Goal: Find specific page/section

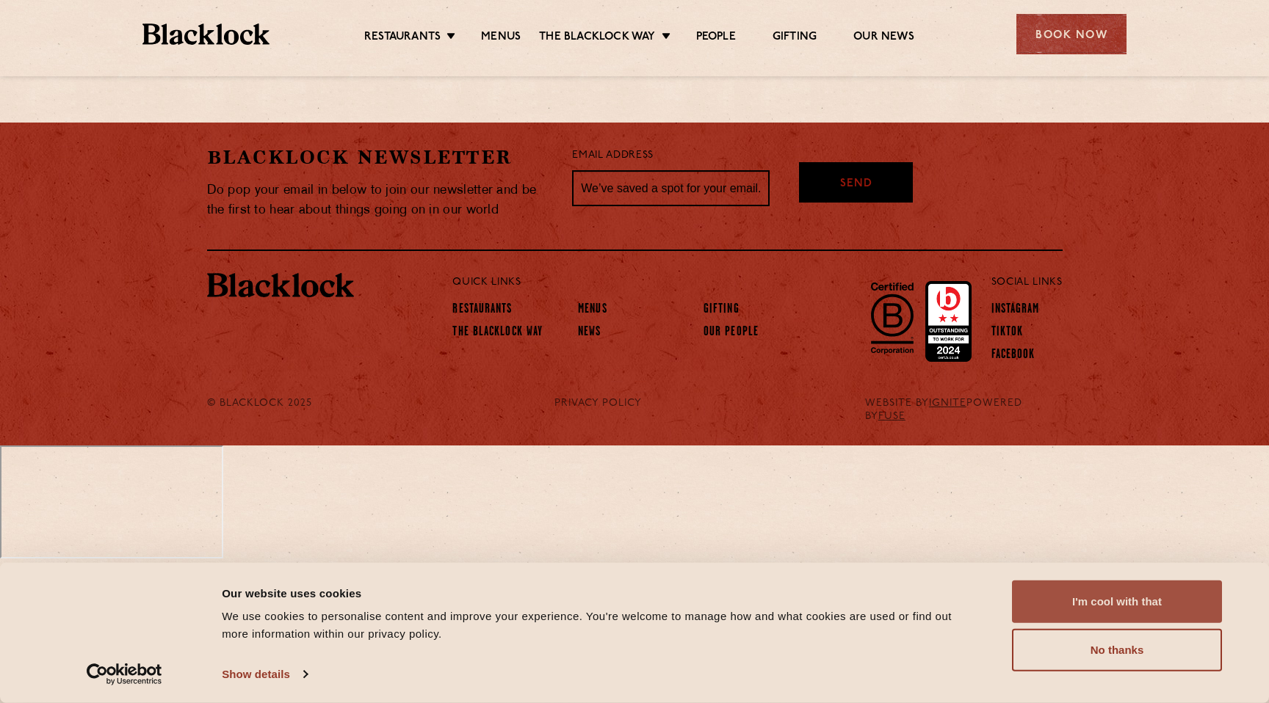
click at [1125, 591] on button "I'm cool with that" at bounding box center [1117, 602] width 210 height 43
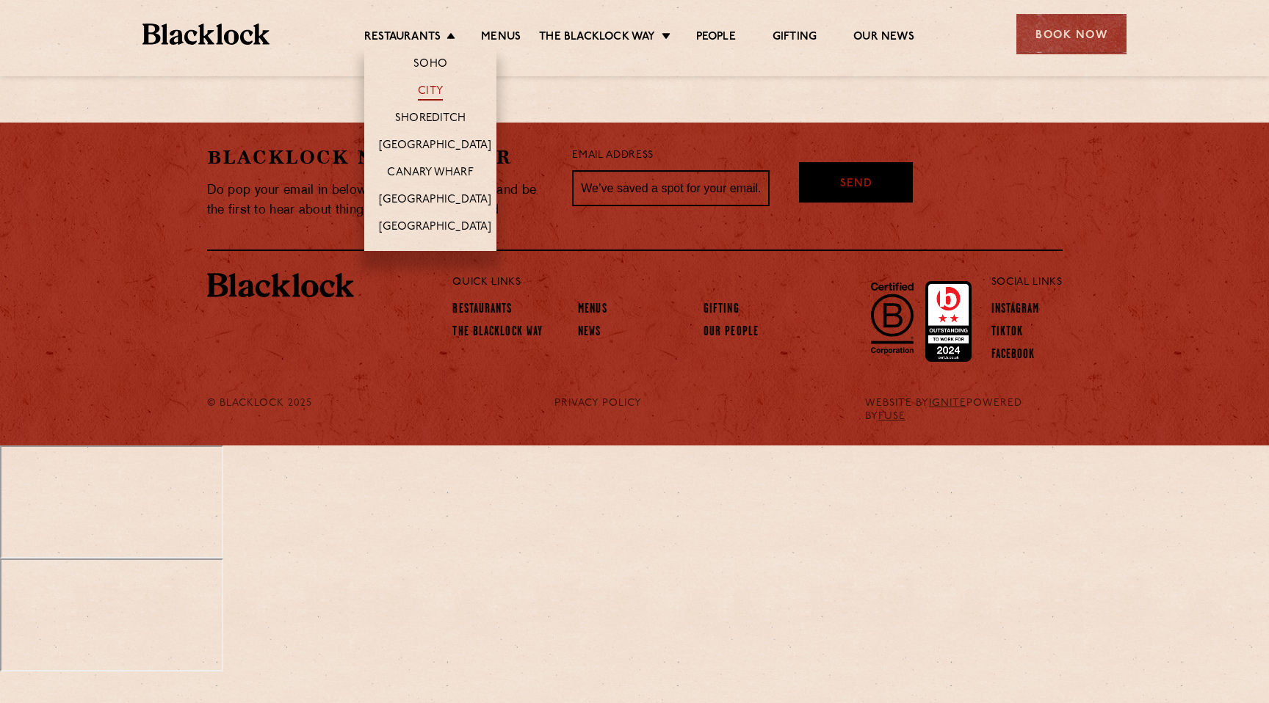
click at [422, 90] on link "City" at bounding box center [430, 92] width 25 height 16
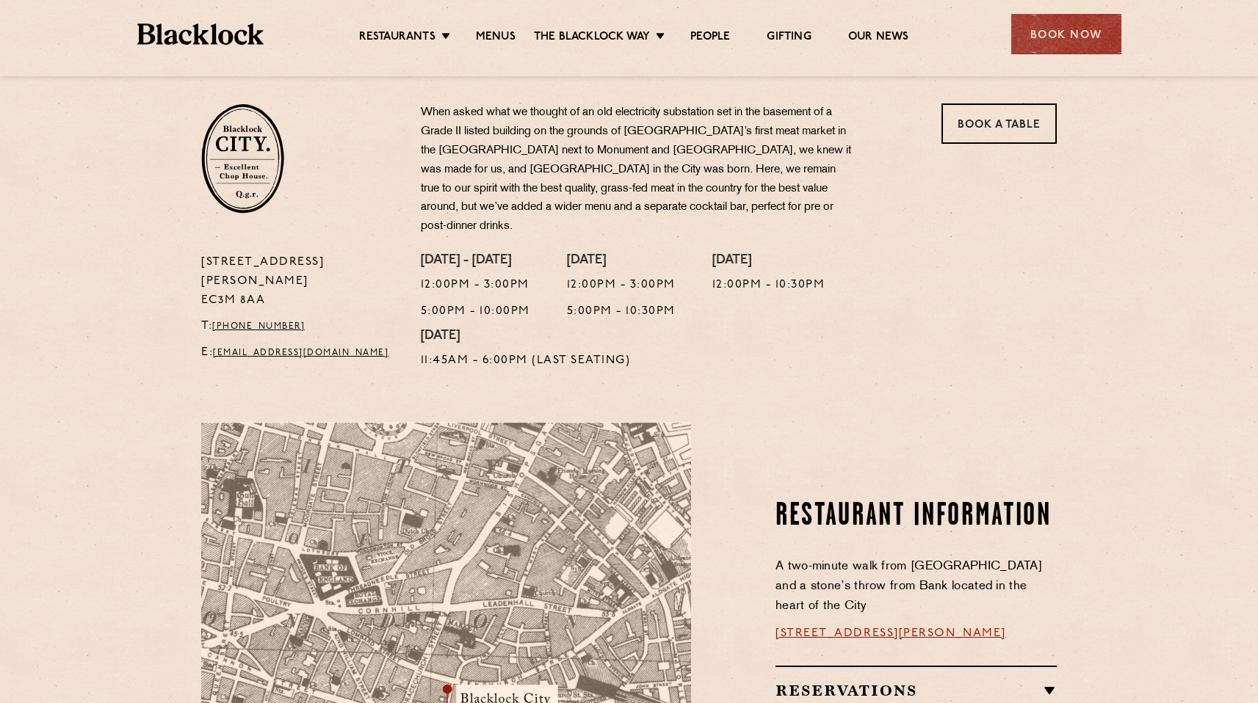
scroll to position [367, 0]
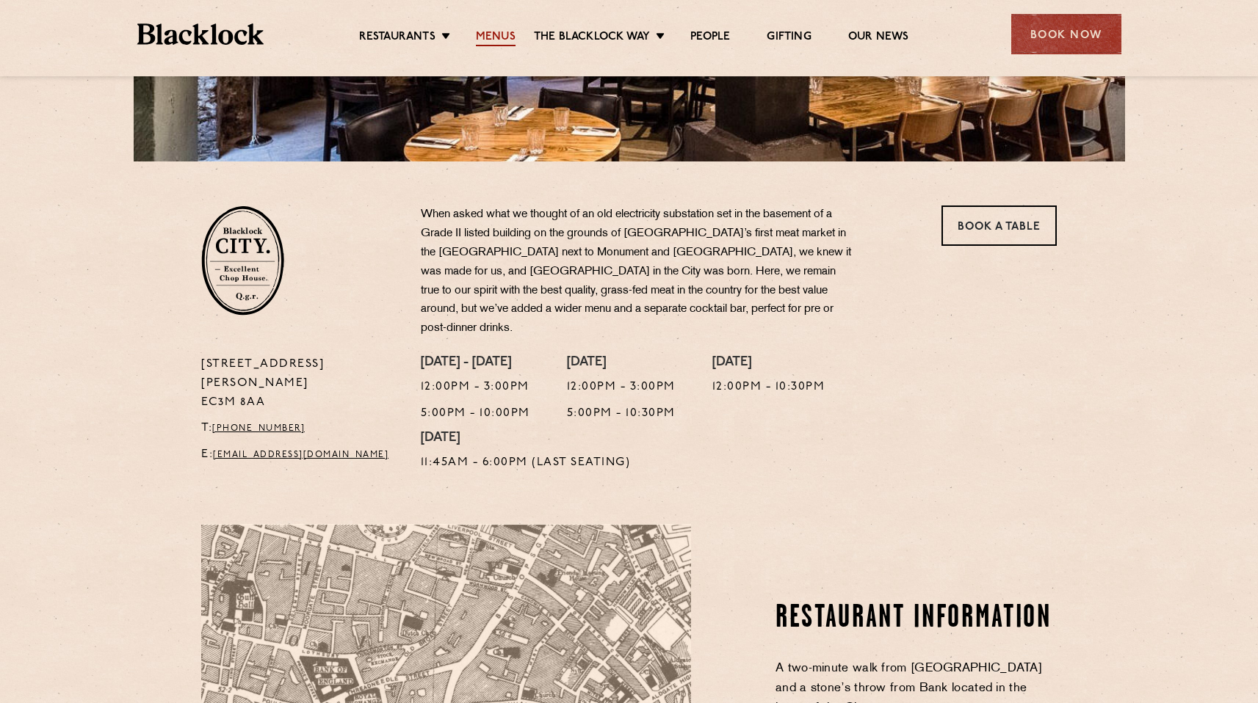
click at [491, 35] on link "Menus" at bounding box center [496, 38] width 40 height 16
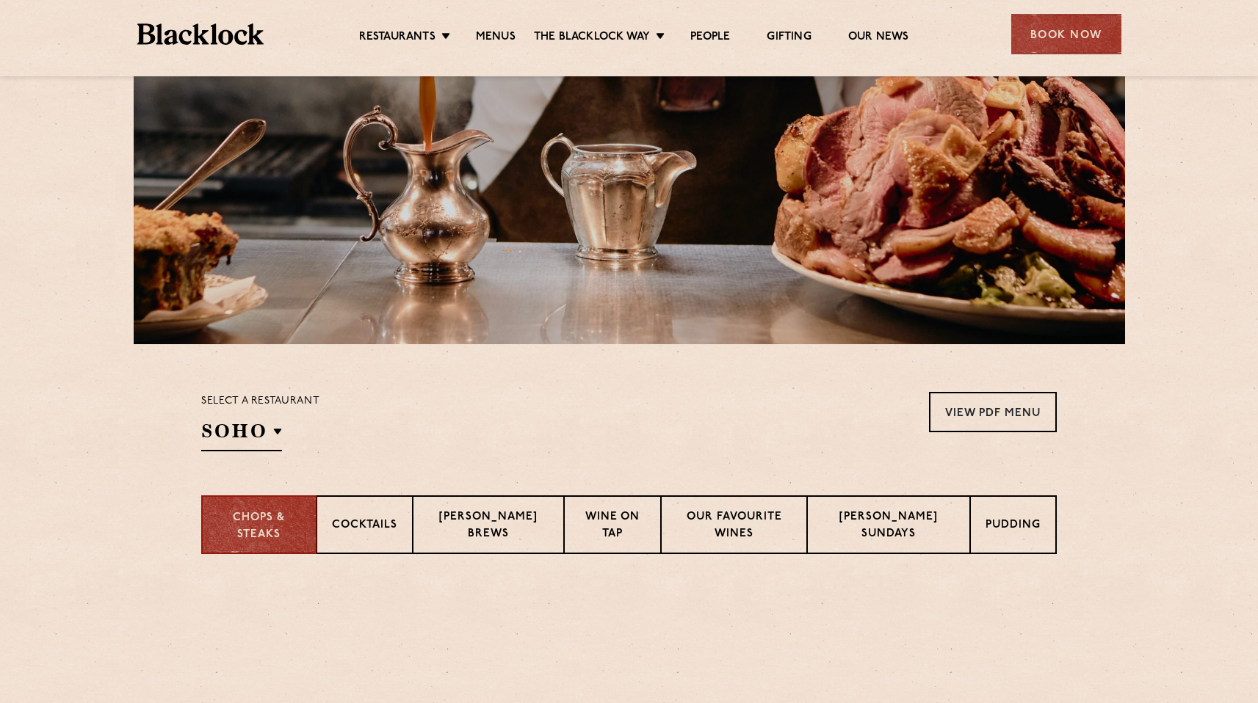
scroll to position [237, 0]
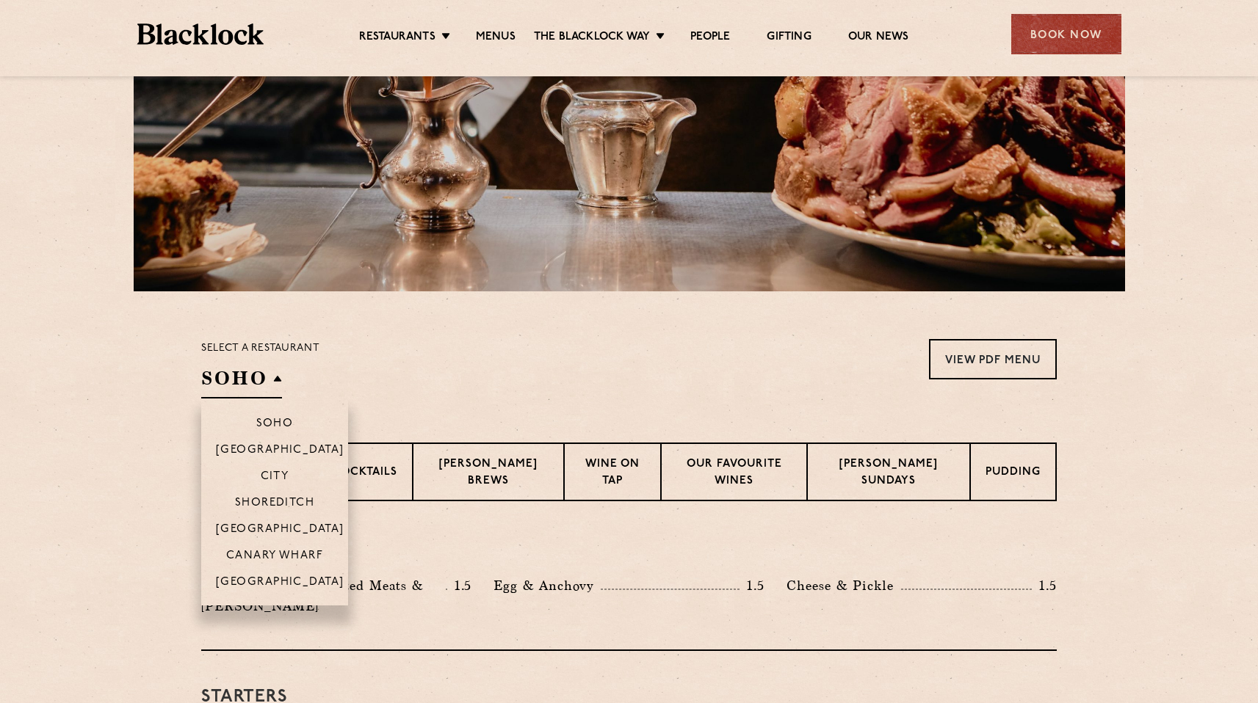
click at [256, 374] on h2 "SOHO" at bounding box center [241, 382] width 81 height 33
click at [279, 477] on p "City" at bounding box center [275, 478] width 29 height 15
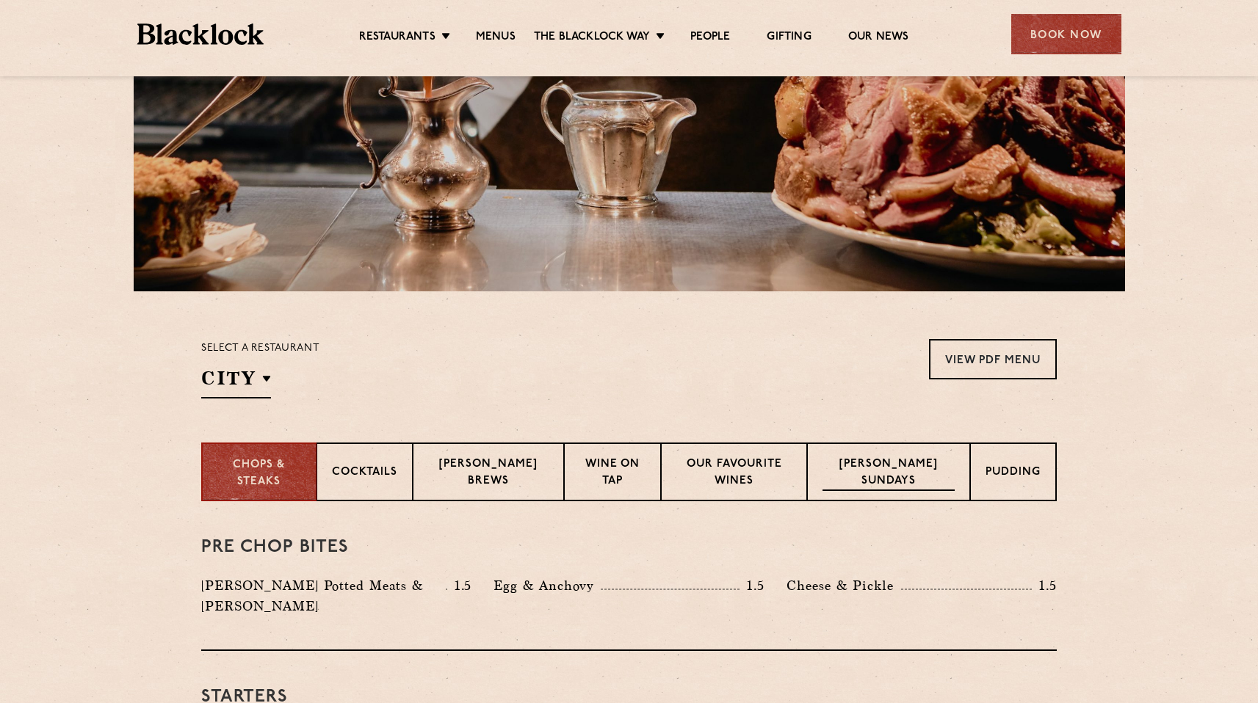
click at [880, 471] on p "[PERSON_NAME] Sundays" at bounding box center [888, 474] width 132 height 35
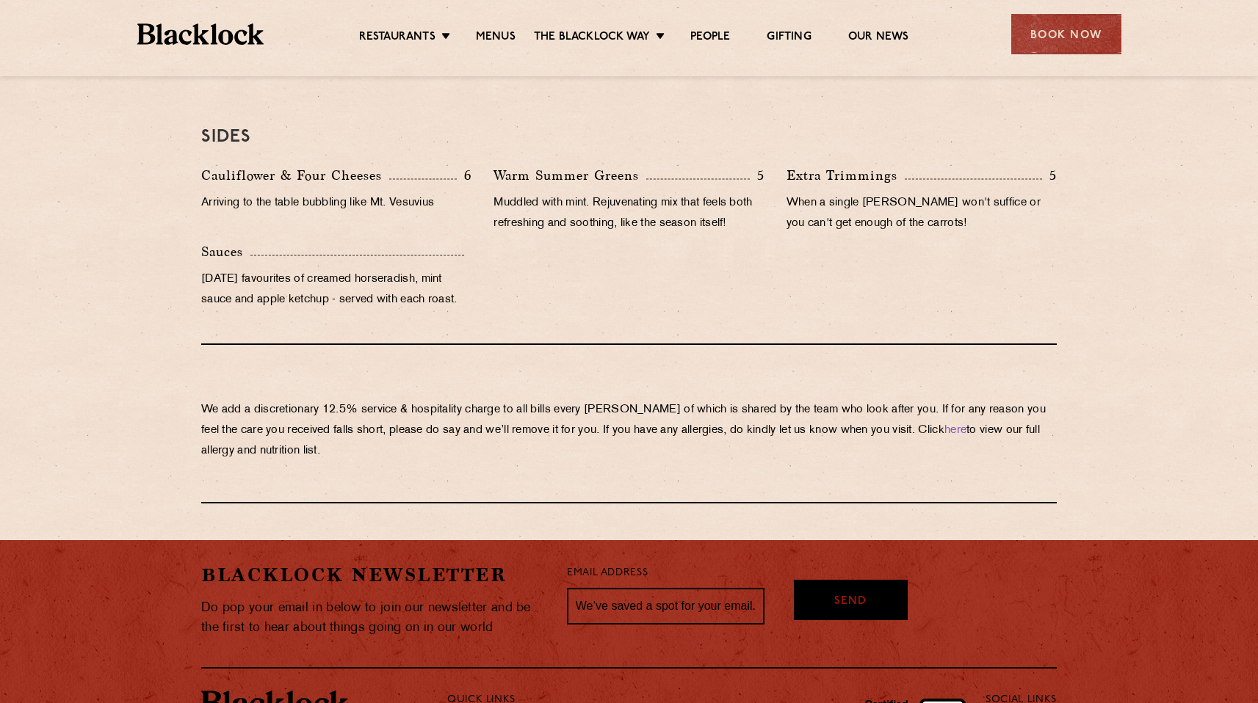
scroll to position [1490, 0]
